Goal: Task Accomplishment & Management: Complete application form

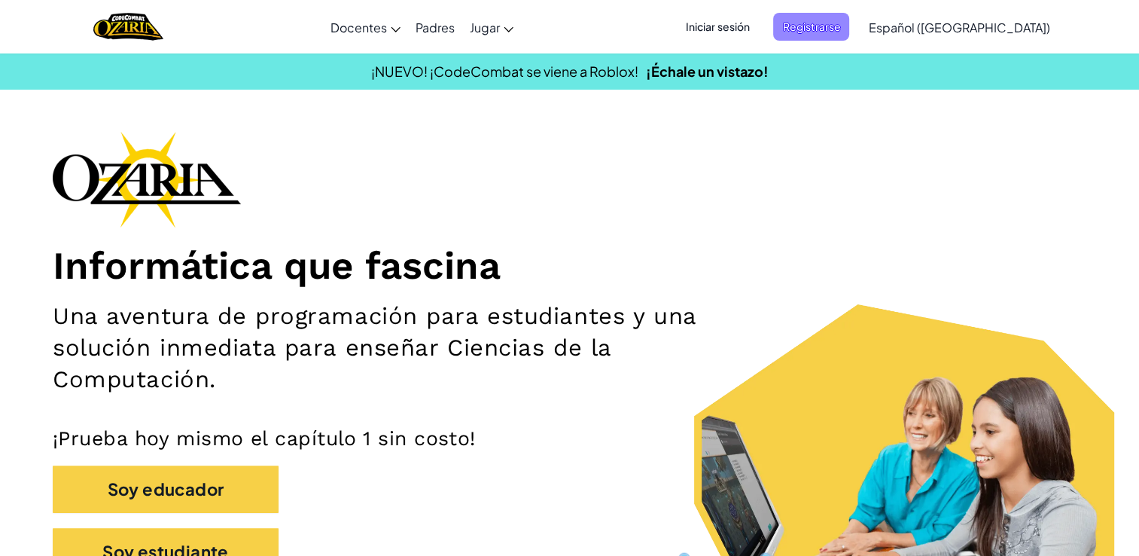
click at [849, 32] on span "Registrarse" at bounding box center [811, 27] width 76 height 28
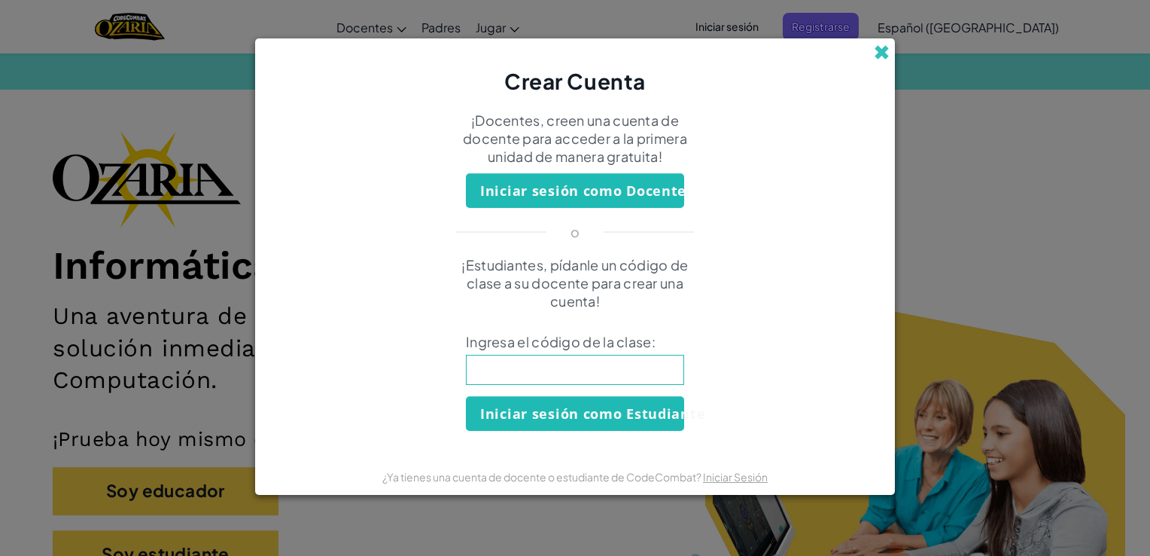
click at [879, 56] on span at bounding box center [882, 52] width 16 height 16
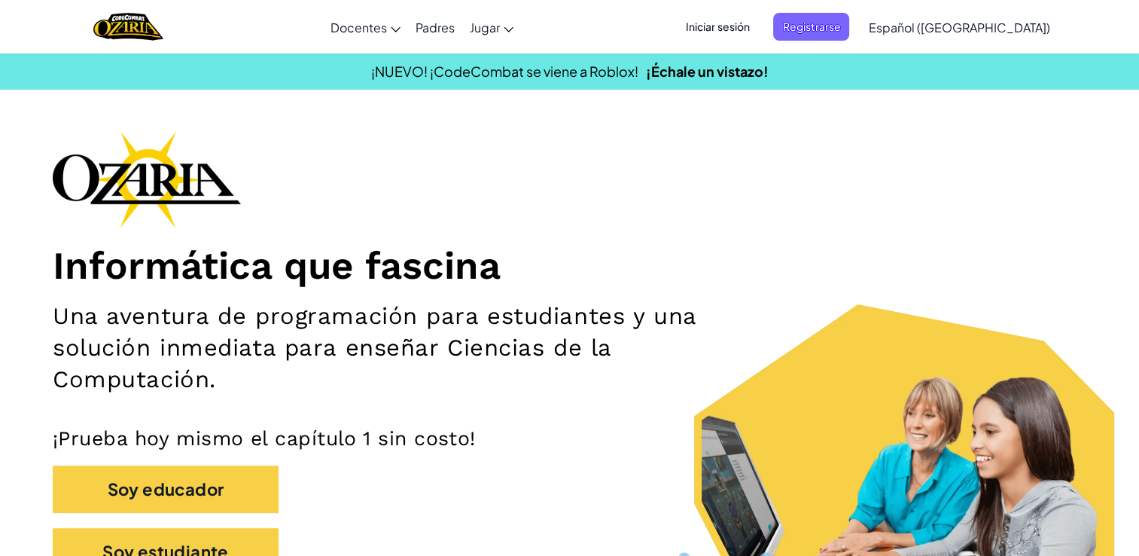
click at [758, 26] on span "Iniciar sesión" at bounding box center [717, 27] width 81 height 28
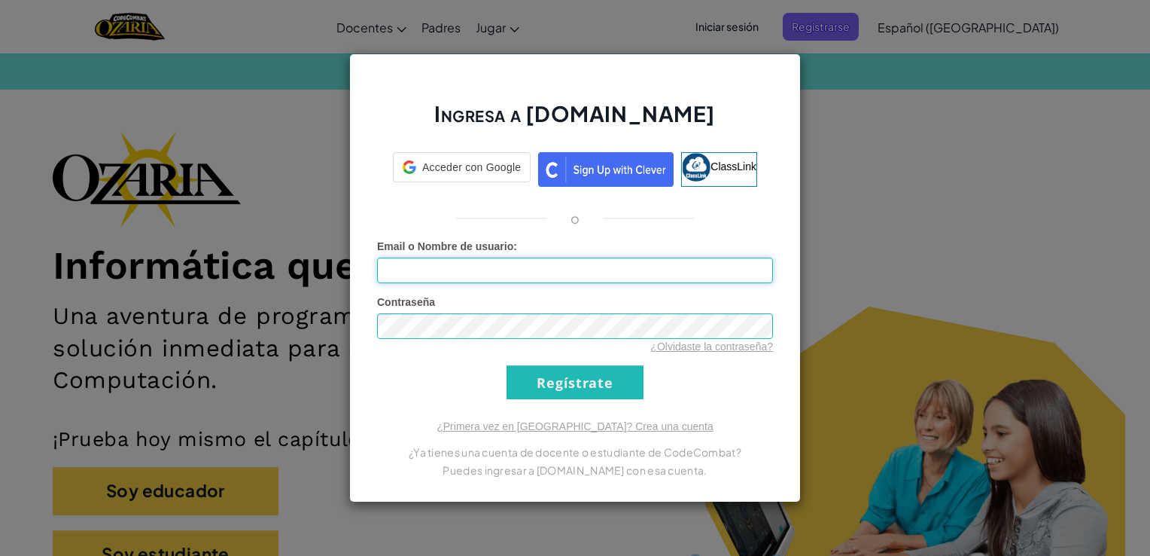
type input "Isaac_Valdivia0630"
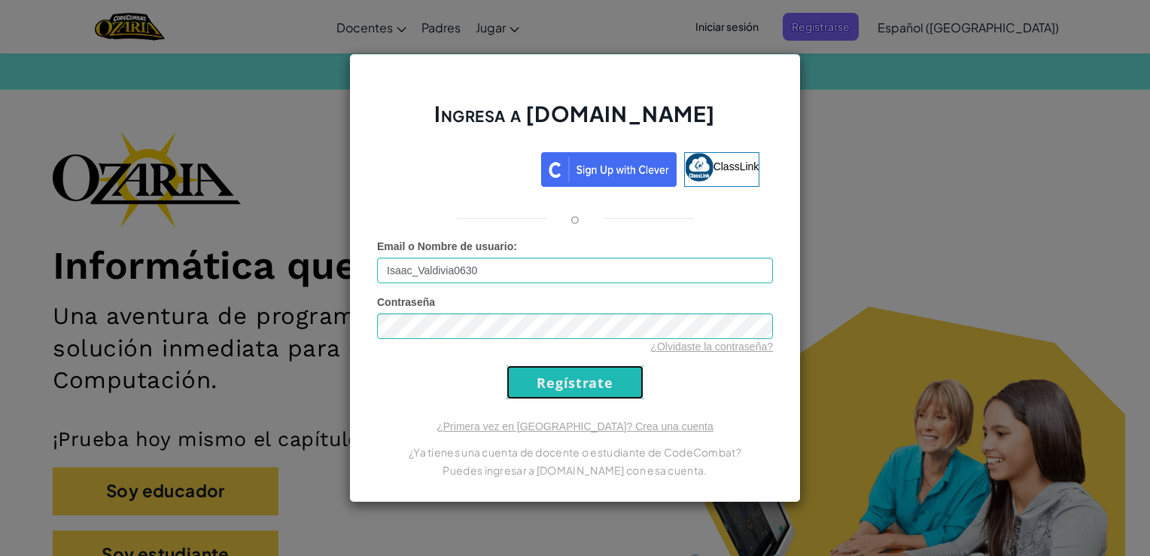
click at [618, 377] on input "Regístrate" at bounding box center [575, 382] width 137 height 34
